Goal: Task Accomplishment & Management: Use online tool/utility

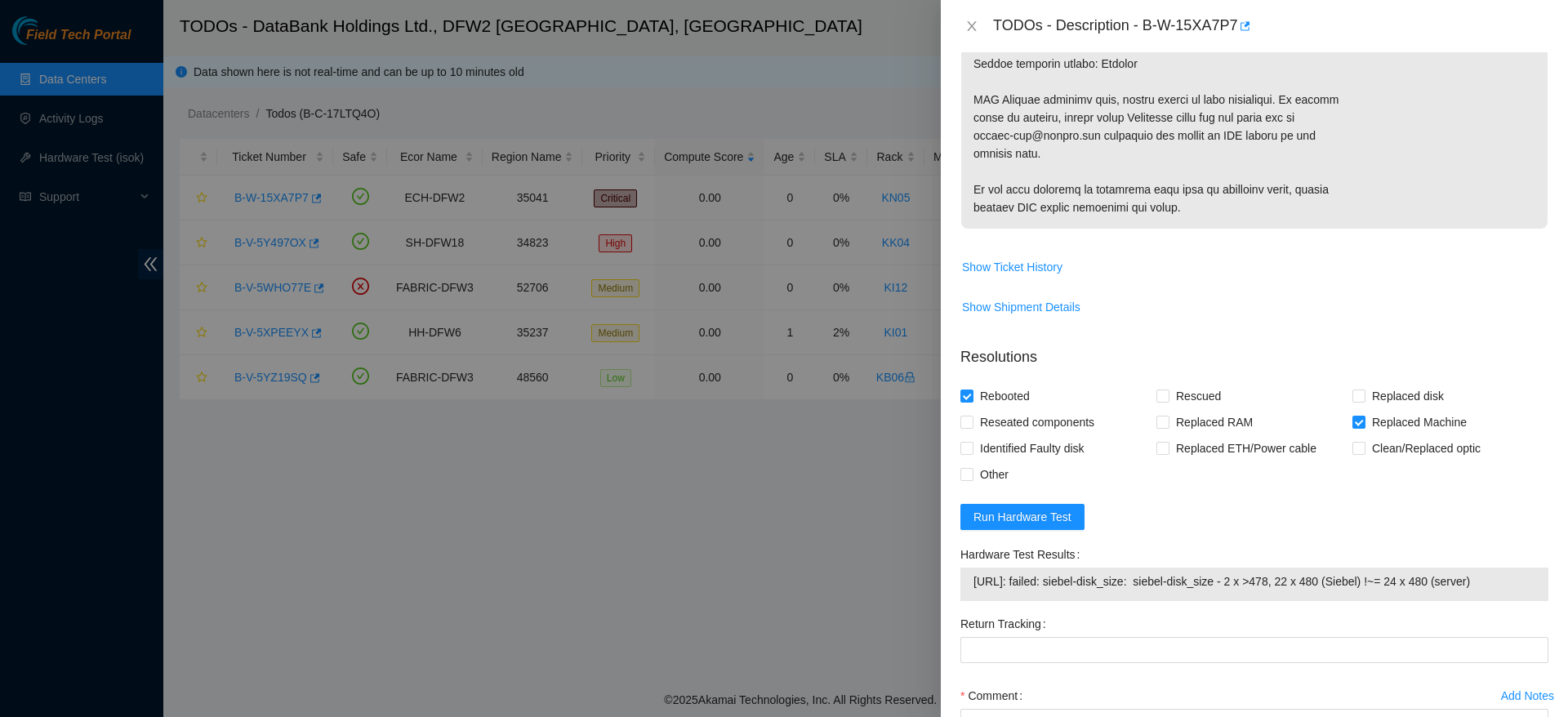
scroll to position [1305, 0]
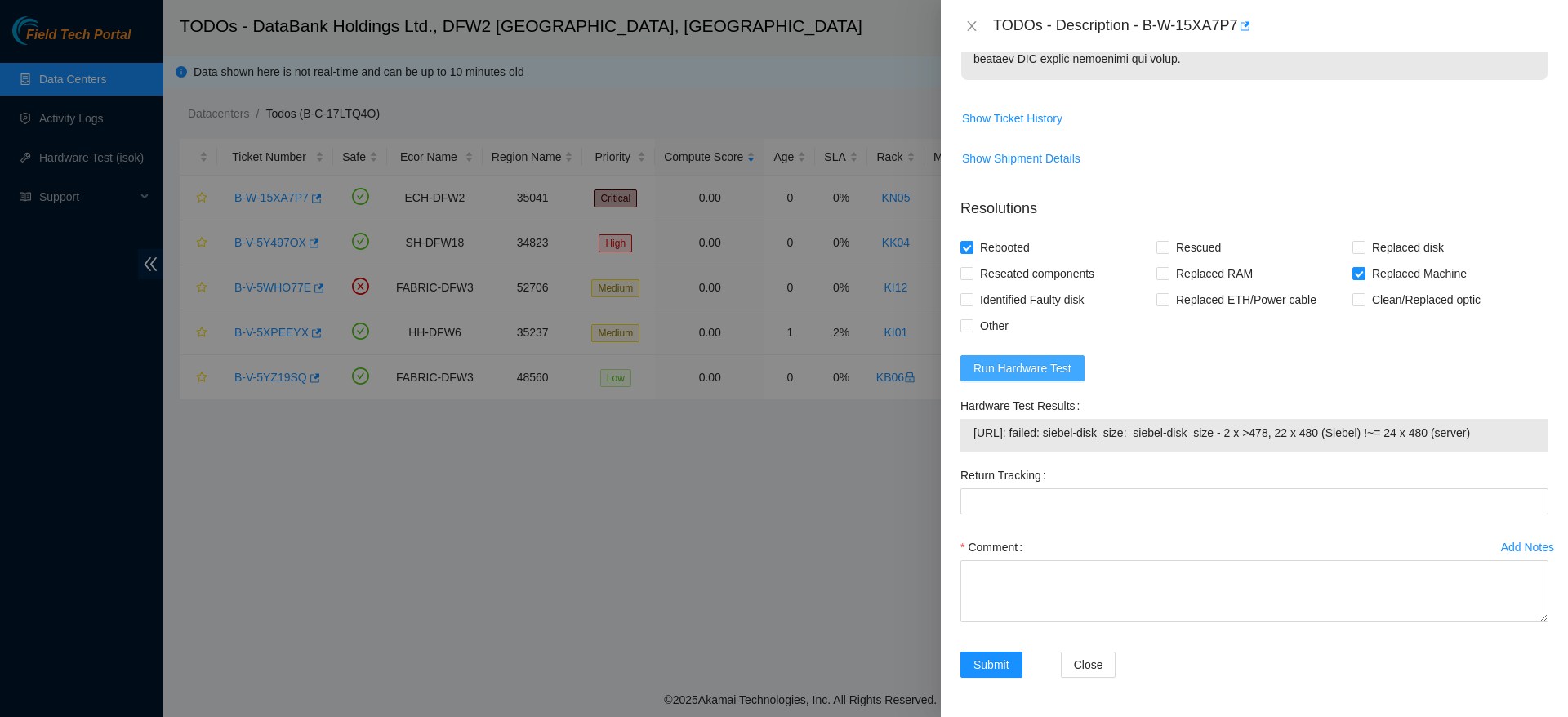
click at [1012, 369] on span "Run Hardware Test" at bounding box center [1023, 368] width 98 height 18
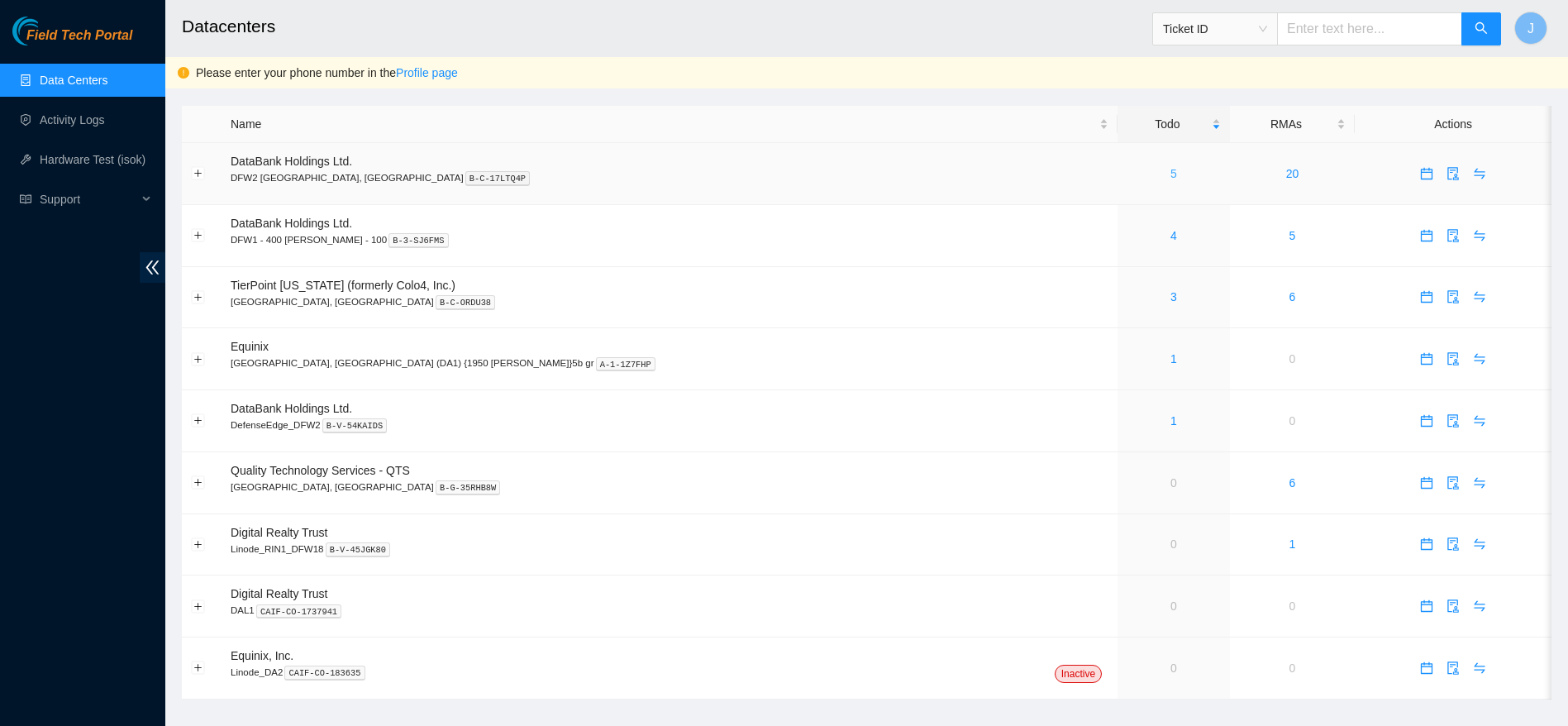
click at [1170, 172] on link "5" at bounding box center [1173, 173] width 7 height 13
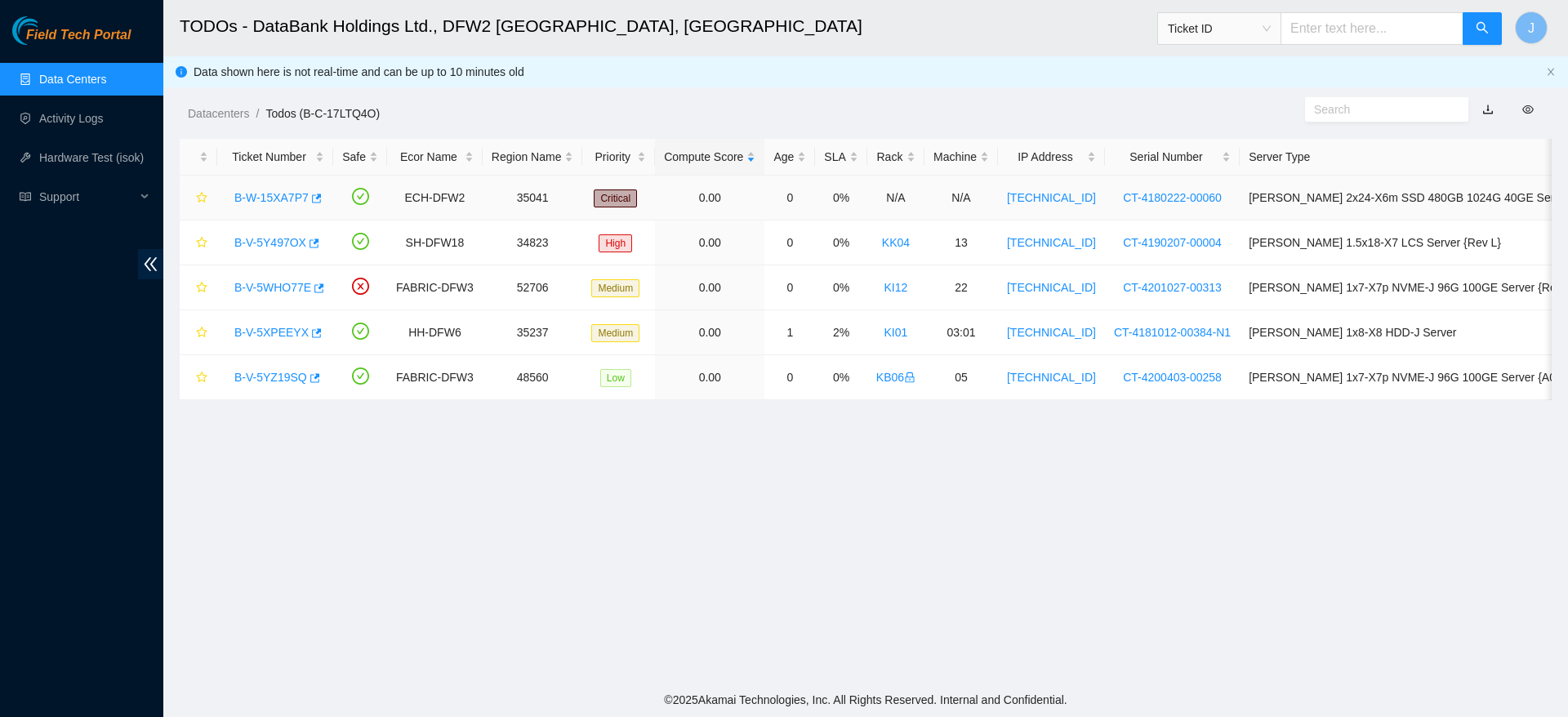
click at [283, 197] on link "B-W-15XA7P7" at bounding box center [271, 198] width 74 height 13
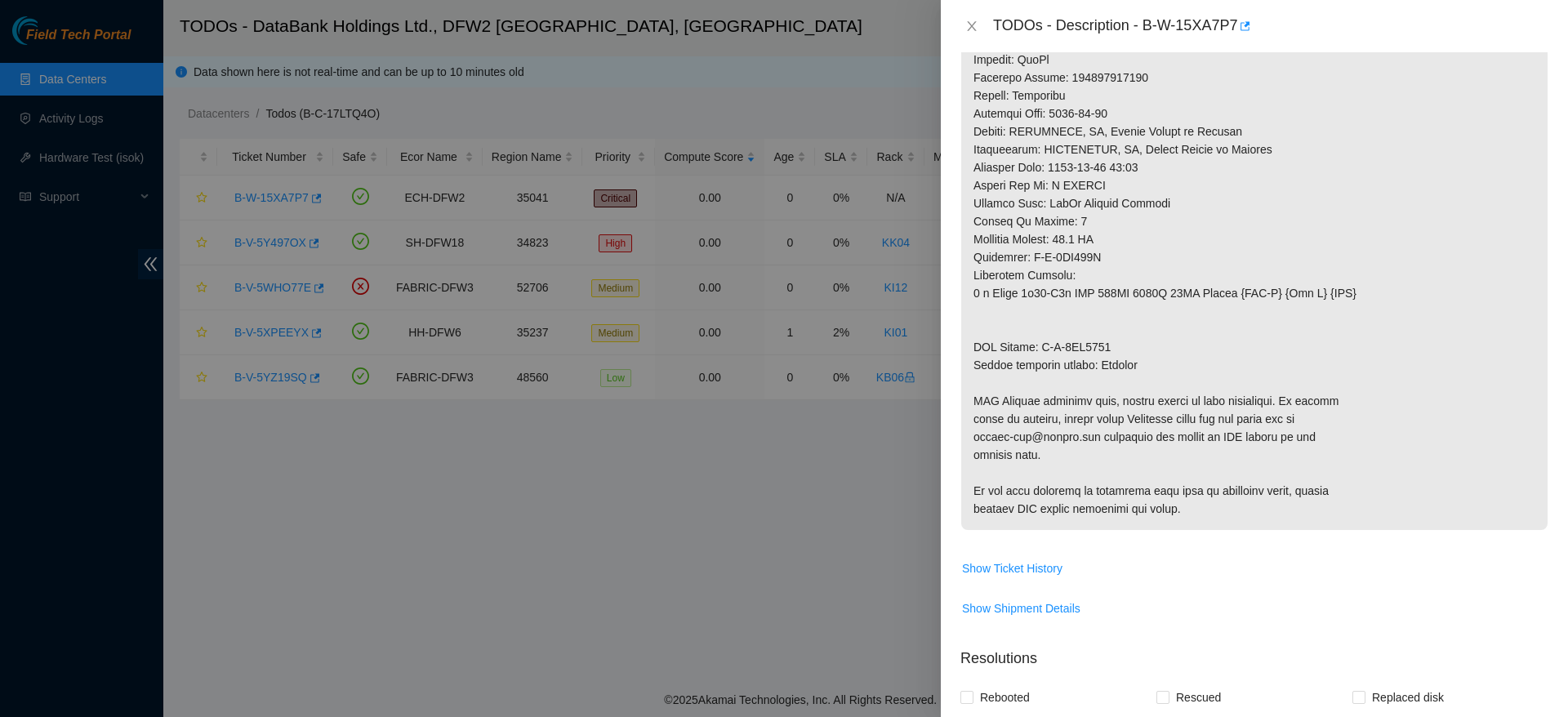
scroll to position [1418, 0]
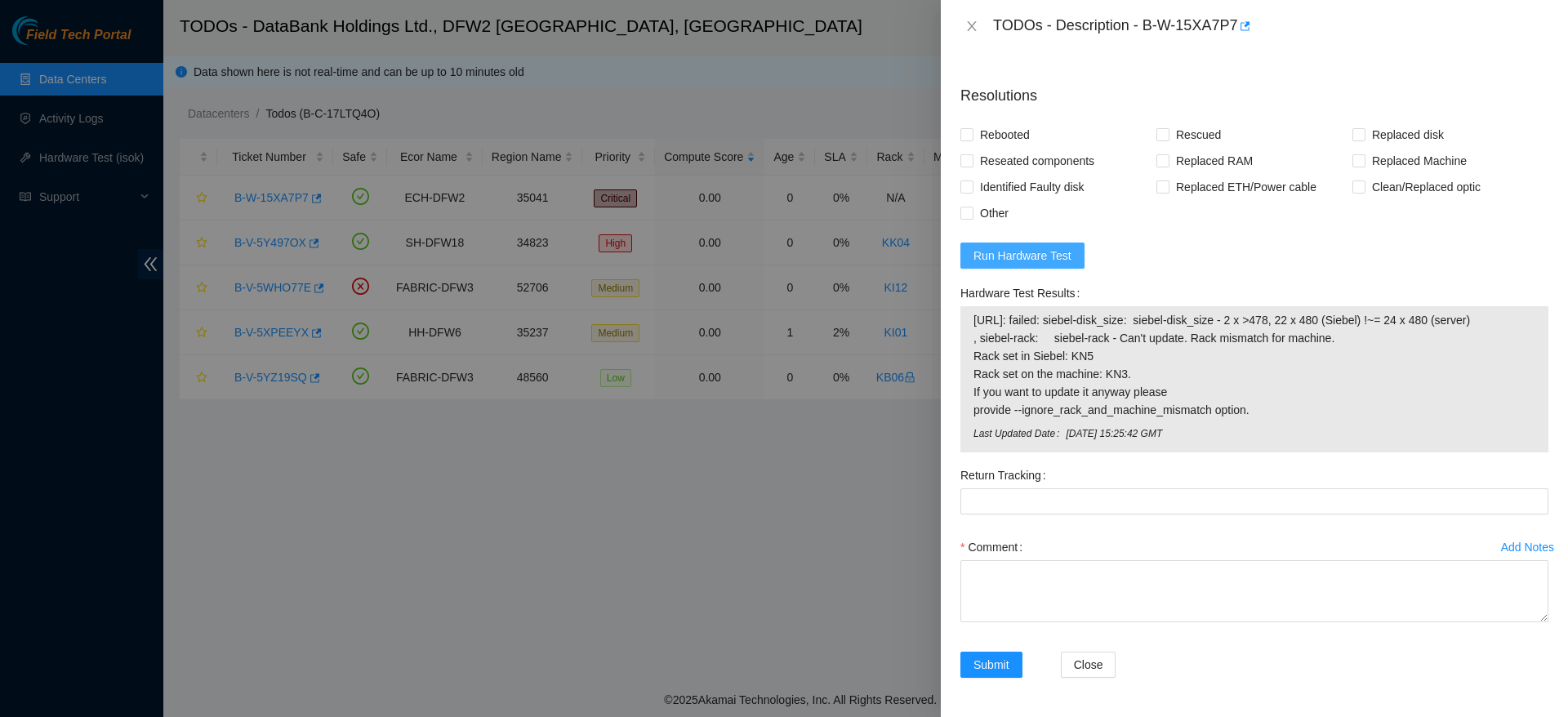
click at [1023, 258] on span "Run Hardware Test" at bounding box center [1023, 256] width 98 height 18
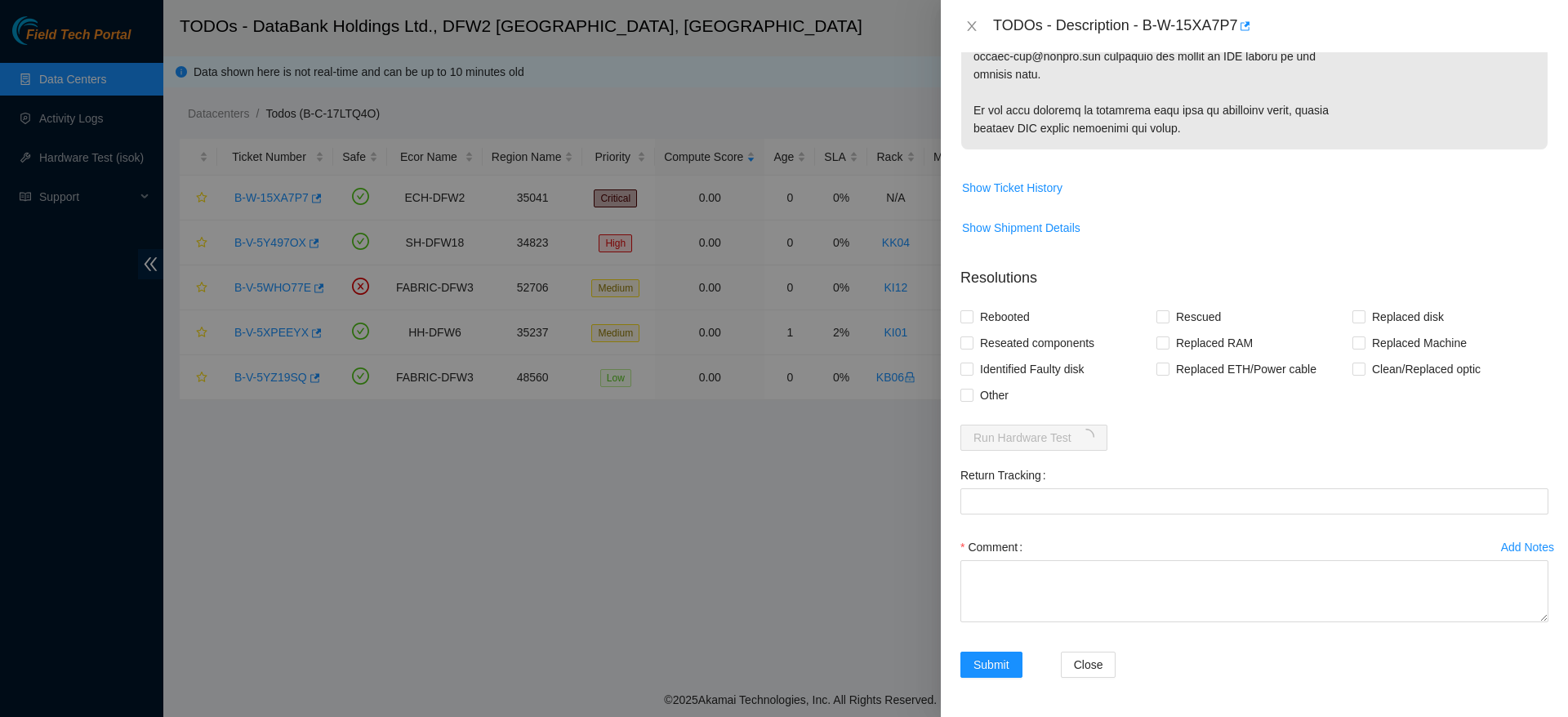
scroll to position [1235, 0]
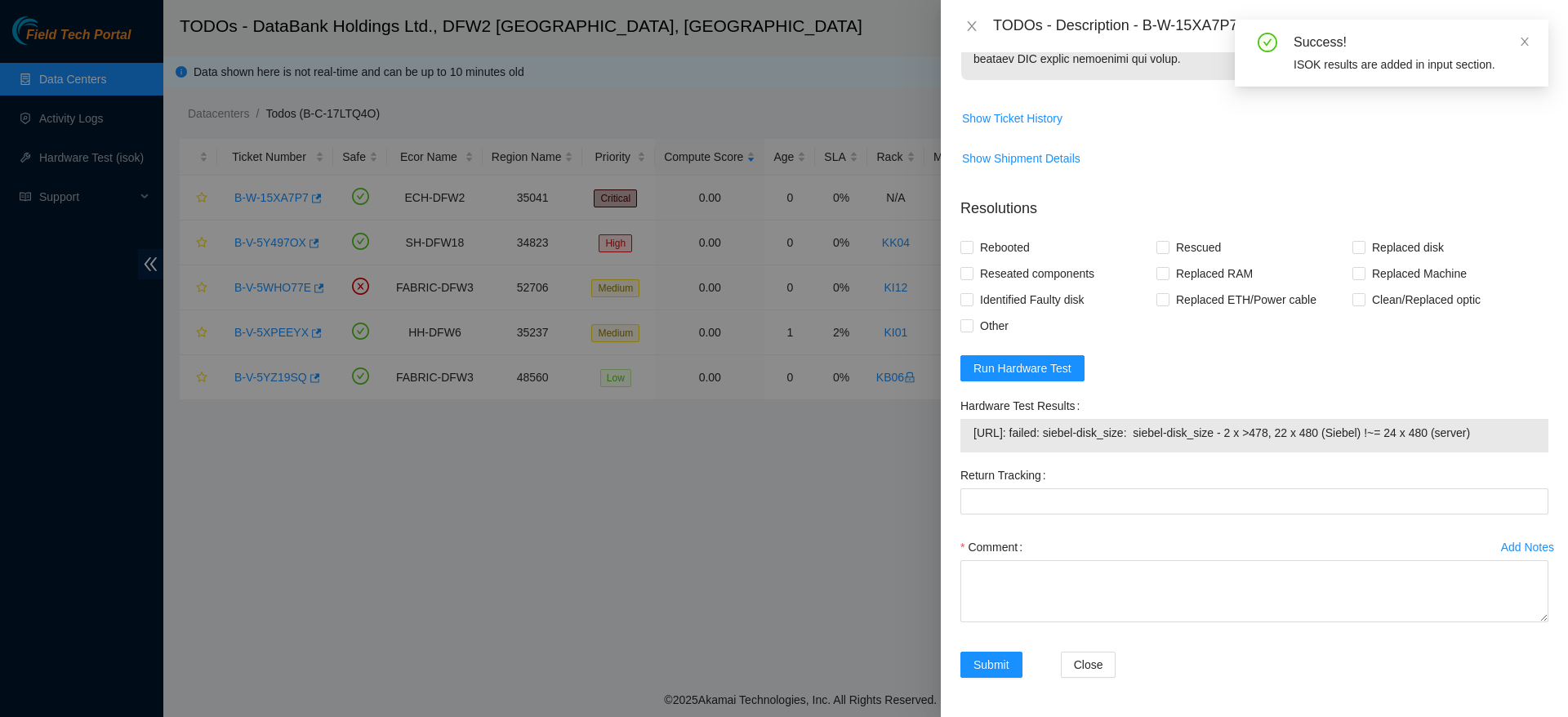
click at [1168, 442] on span "[URL]: failed: siebel-disk_size: siebel-disk_size - 2 x >478, 22 x 480 (Siebel)…" at bounding box center [1255, 433] width 562 height 18
drag, startPoint x: 1145, startPoint y: 25, endPoint x: 1235, endPoint y: 23, distance: 90.0
click at [1235, 23] on div "TODOs - Description - B-W-15XA7P7" at bounding box center [1271, 26] width 555 height 26
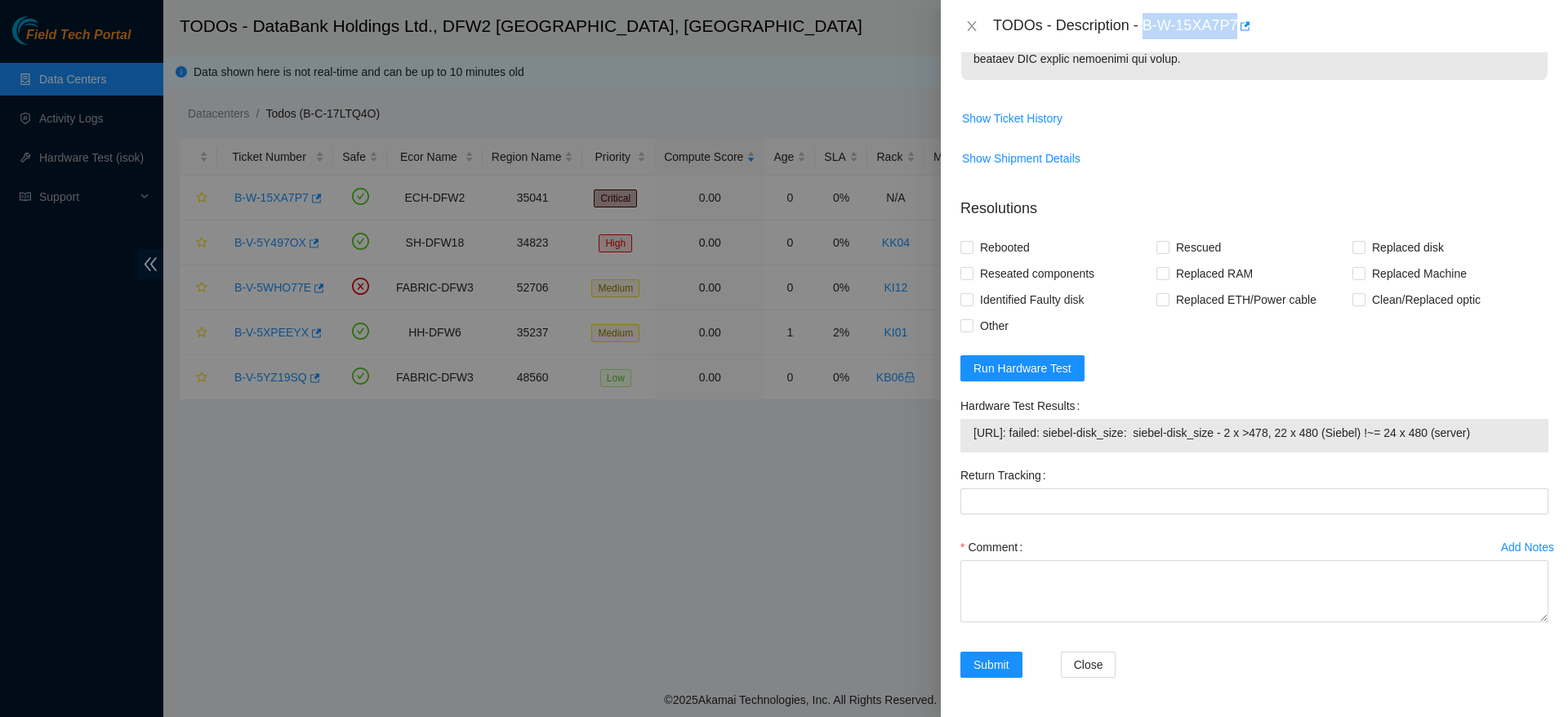
copy div "B-W-15XA7P7"
click at [1169, 442] on span "[URL]: failed: siebel-disk_size: siebel-disk_size - 2 x >478, 22 x 480 (Siebel)…" at bounding box center [1255, 433] width 562 height 18
copy span "[URL]: failed: siebel-disk_size: siebel-disk_size - 2 x >478, 22 x 480 (Siebel)…"
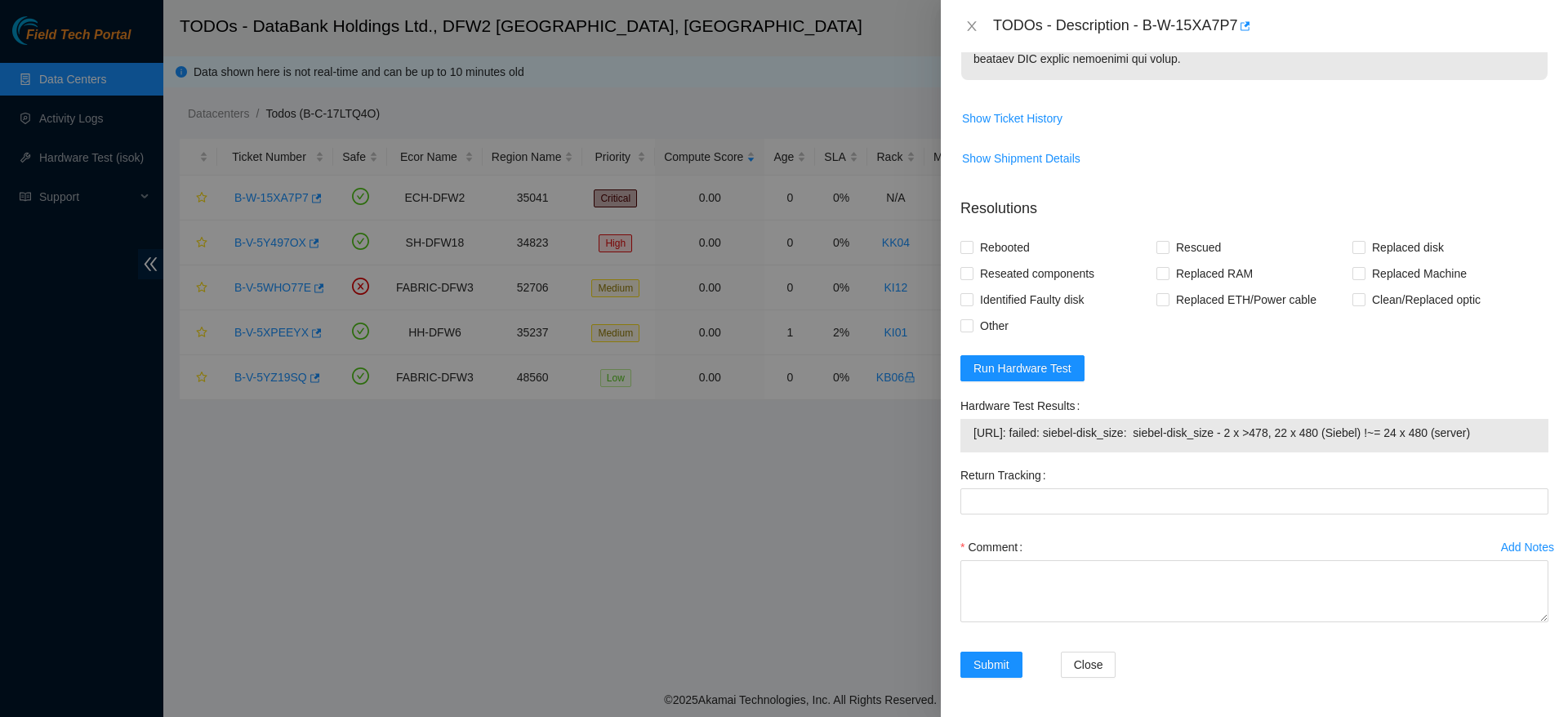
click at [1516, 219] on p "Resolutions" at bounding box center [1254, 202] width 588 height 35
click at [1029, 381] on button "Run Hardware Test" at bounding box center [1022, 367] width 124 height 26
click at [1038, 377] on span "Run Hardware Test" at bounding box center [1023, 368] width 98 height 18
click at [1163, 442] on span "96.17.195.7: failed: siebel-disk_size: siebel-disk_size - 22 x 480, 2 x >478 (S…" at bounding box center [1255, 433] width 562 height 18
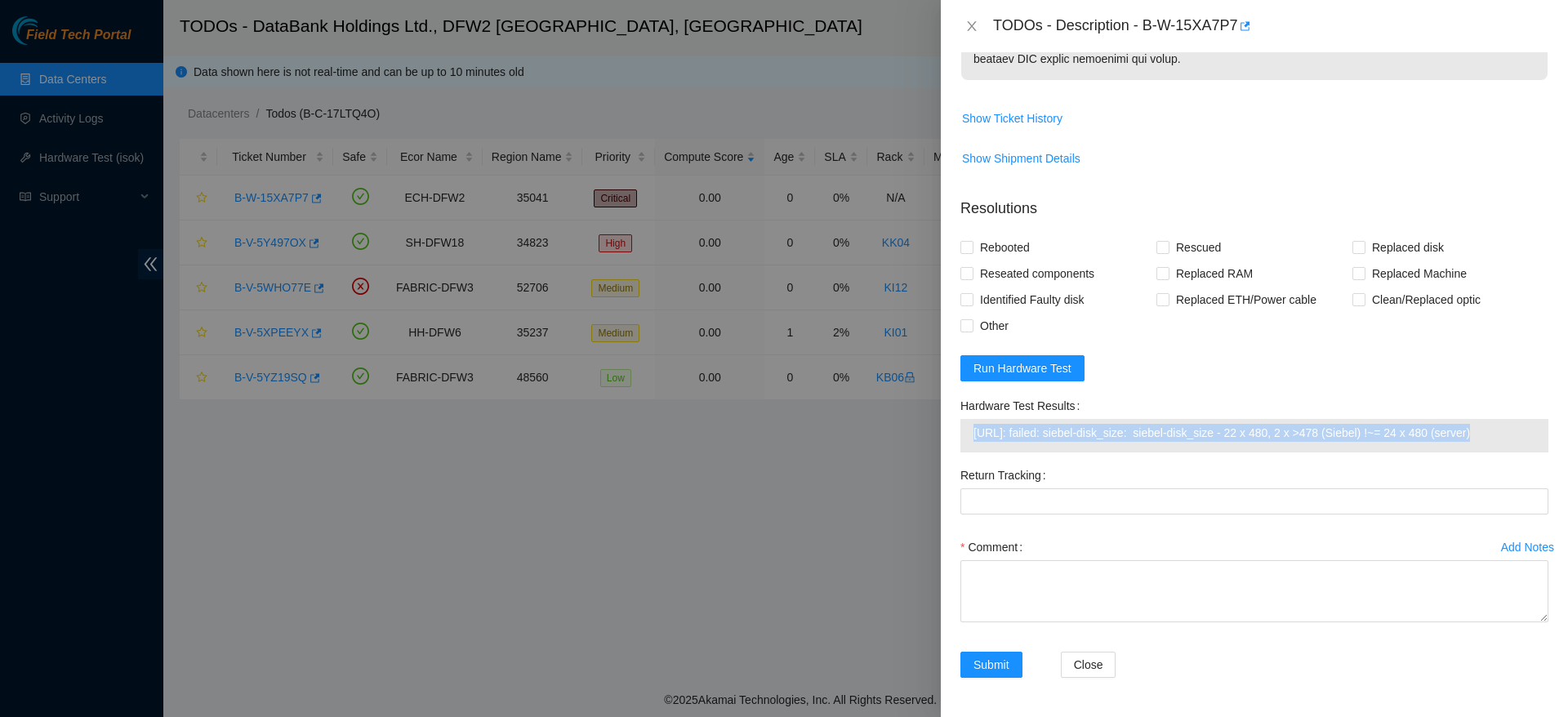
click at [1163, 442] on span "96.17.195.7: failed: siebel-disk_size: siebel-disk_size - 22 x 480, 2 x >478 (S…" at bounding box center [1255, 433] width 562 height 18
click at [1219, 433] on form "Resolutions Rebooted Rescued Replaced disk Reseated components Replaced RAM Rep…" at bounding box center [1254, 440] width 588 height 513
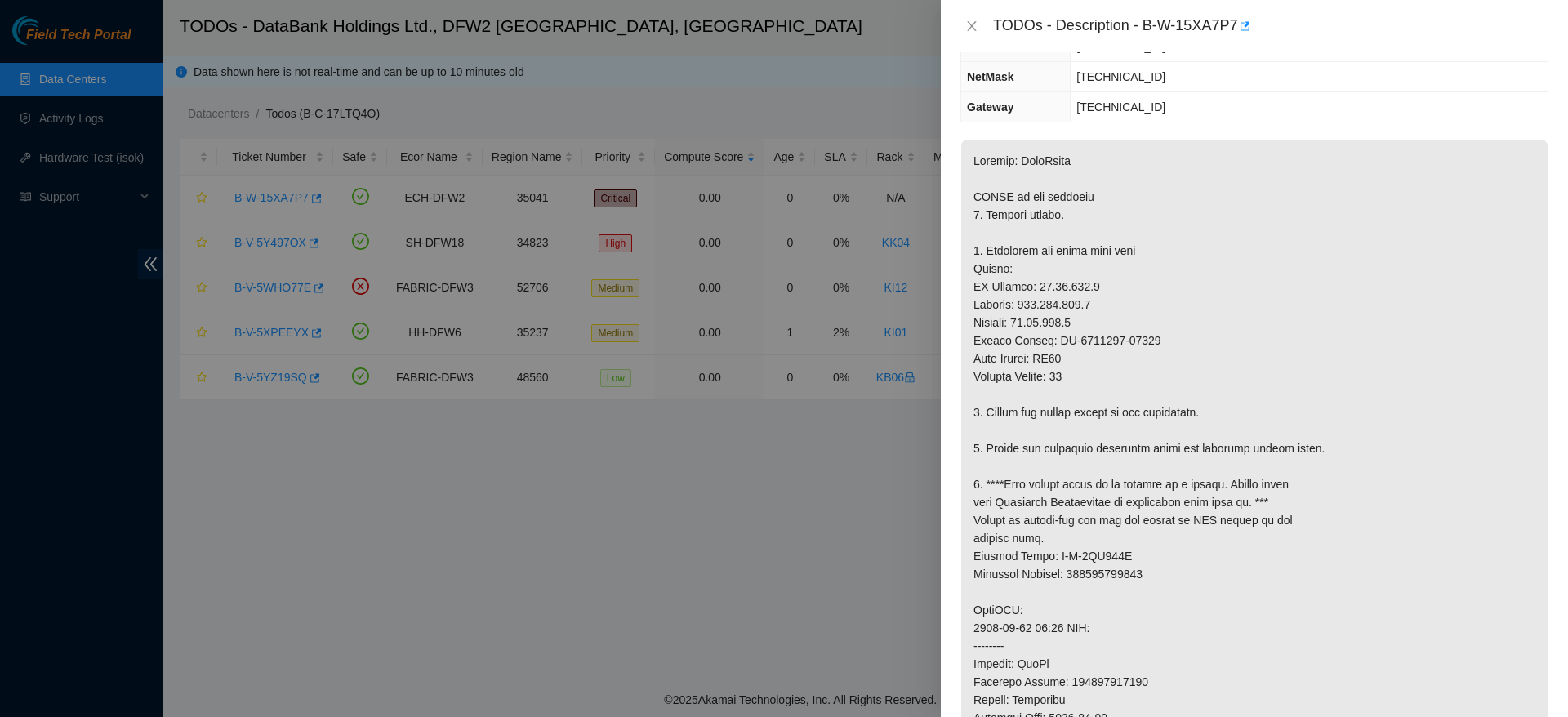
scroll to position [0, 0]
